Goal: Check status

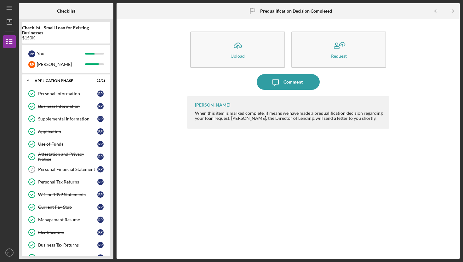
scroll to position [237, 0]
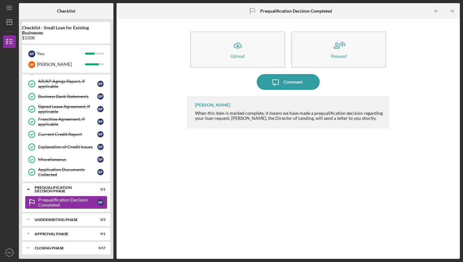
click at [56, 204] on div "Prequalification Decision Completed" at bounding box center [67, 202] width 59 height 10
click at [63, 170] on div "Application Documents Collected" at bounding box center [67, 172] width 59 height 10
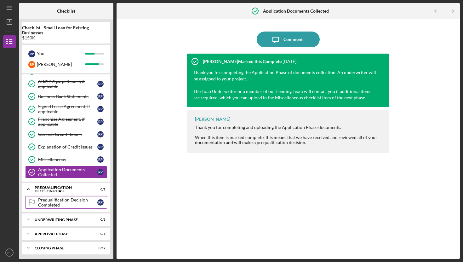
click at [61, 201] on div "Prequalification Decision Completed" at bounding box center [67, 202] width 59 height 10
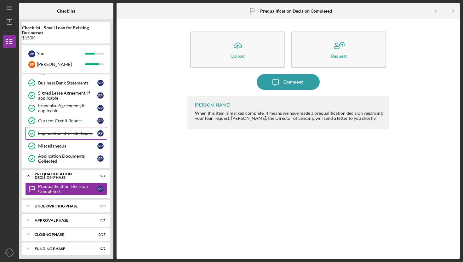
scroll to position [253, 0]
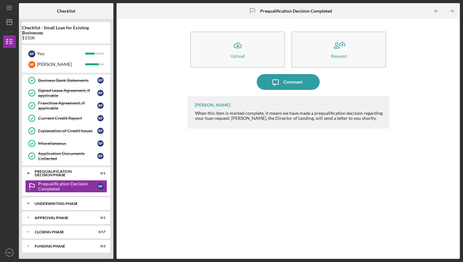
click at [65, 205] on div "Underwriting Phase" at bounding box center [69, 204] width 68 height 4
